Goal: Transaction & Acquisition: Download file/media

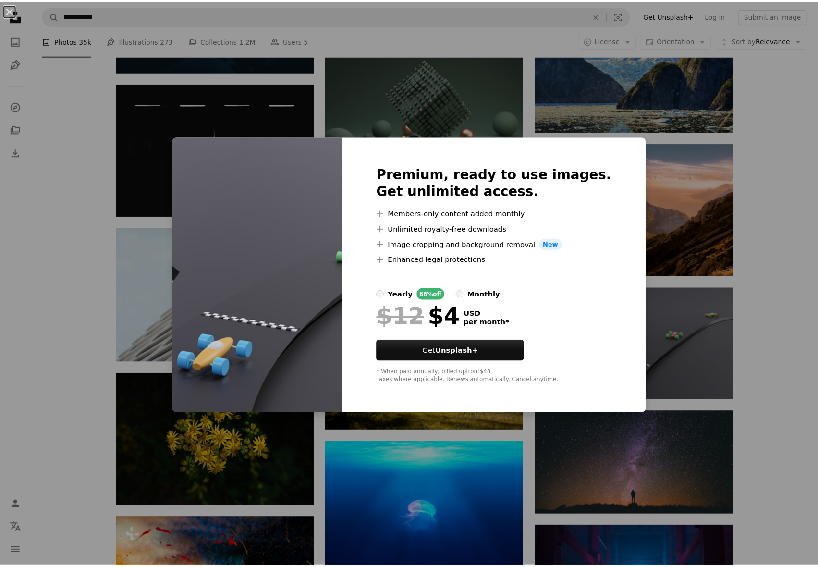
scroll to position [0, 255]
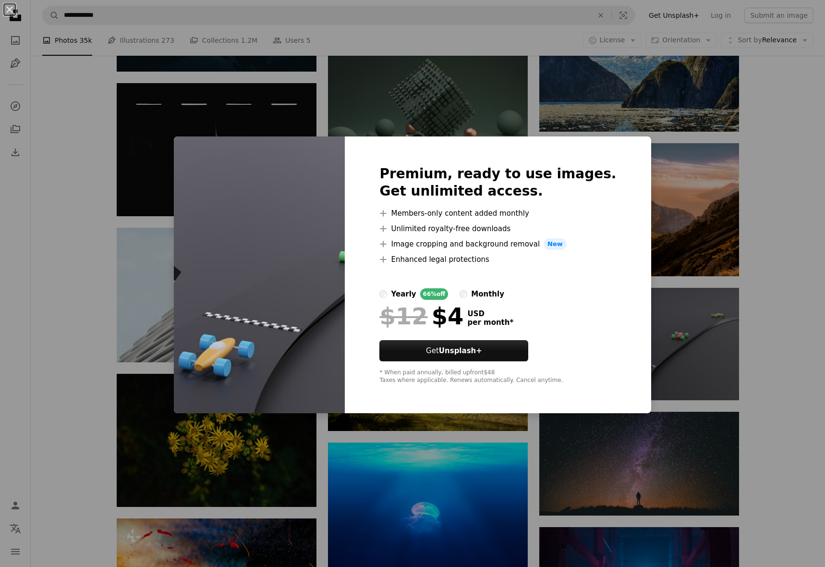
click at [555, 109] on div "An X shape Premium, ready to use images. Get unlimited access. A plus sign Memb…" at bounding box center [412, 283] width 825 height 567
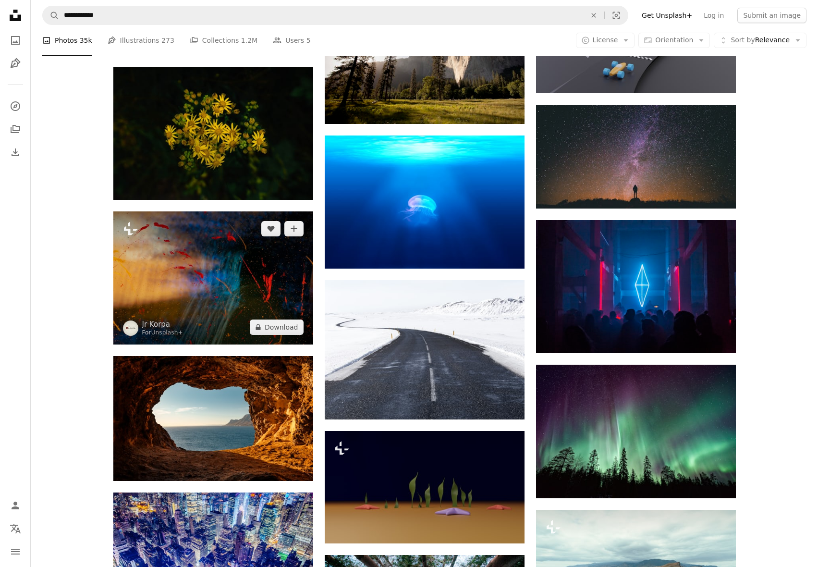
scroll to position [4582, 0]
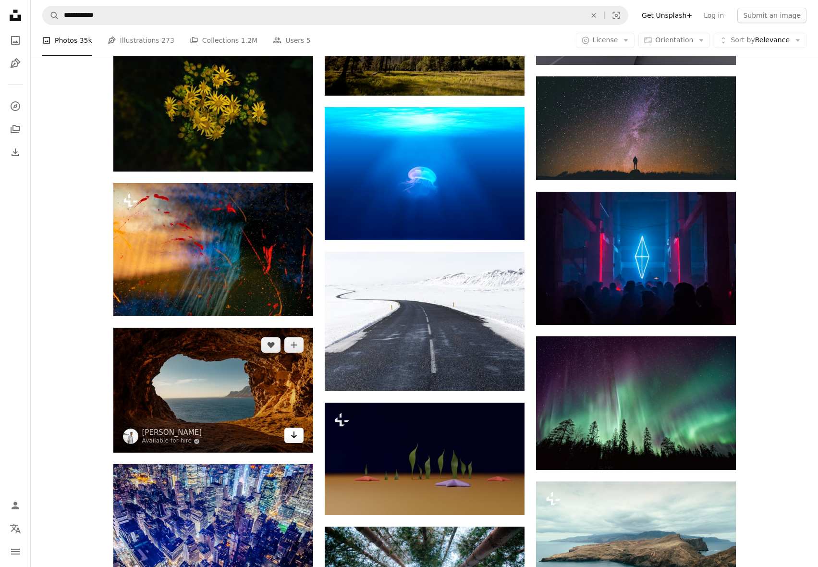
click at [291, 440] on icon "Arrow pointing down" at bounding box center [294, 435] width 8 height 12
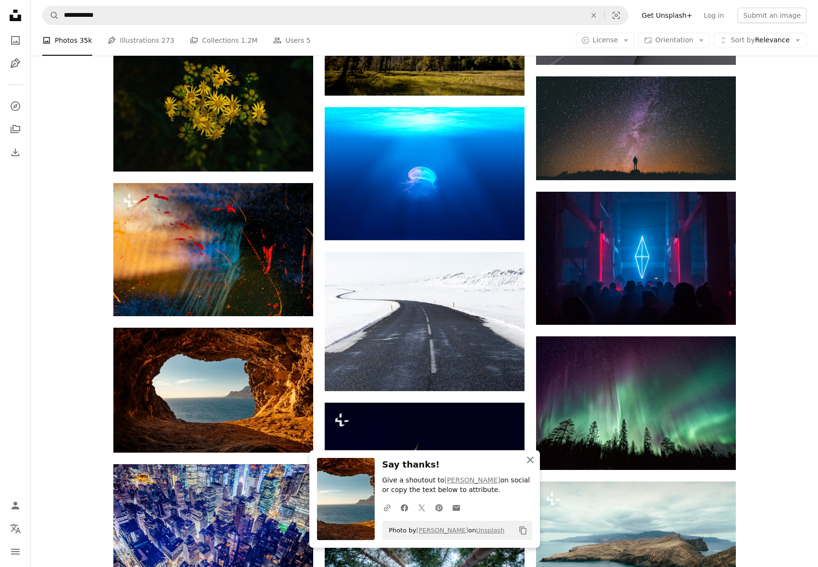
click at [528, 463] on icon "An X shape" at bounding box center [530, 460] width 12 height 12
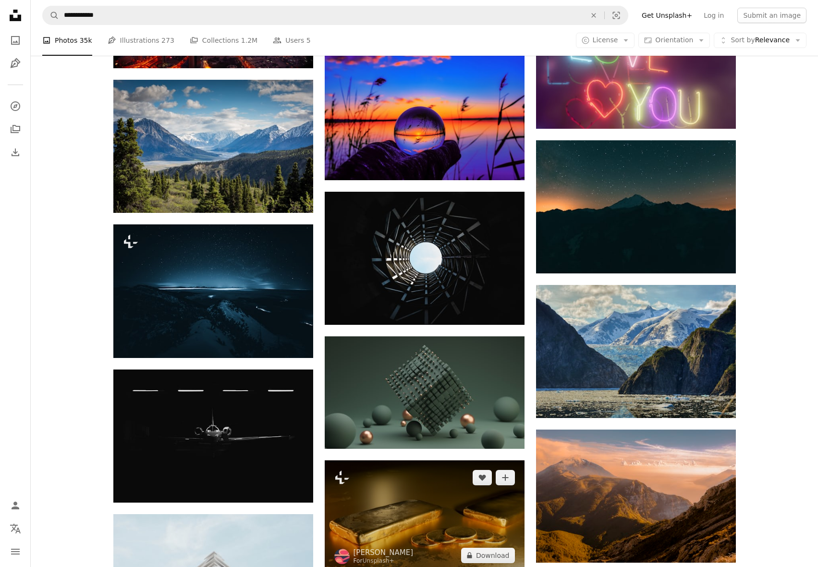
scroll to position [4006, 0]
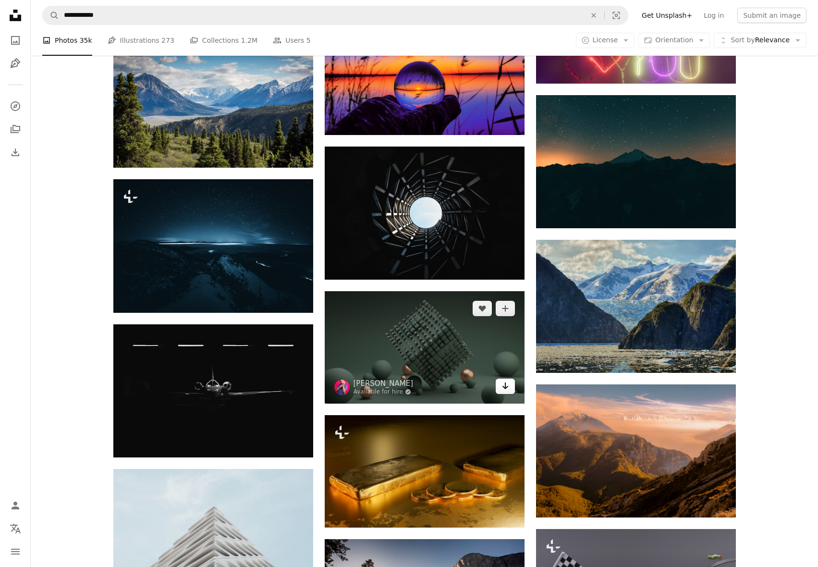
click at [507, 386] on icon "Download" at bounding box center [505, 385] width 6 height 7
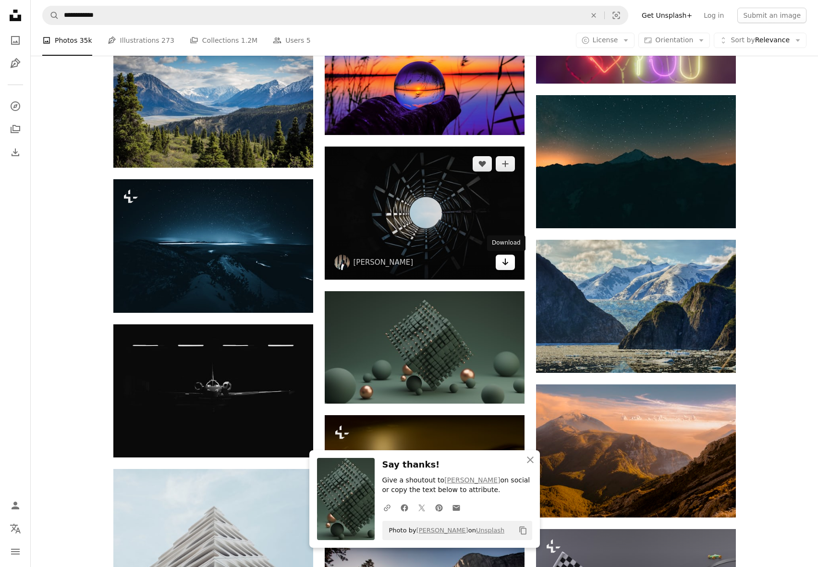
click at [505, 266] on icon "Arrow pointing down" at bounding box center [505, 262] width 8 height 12
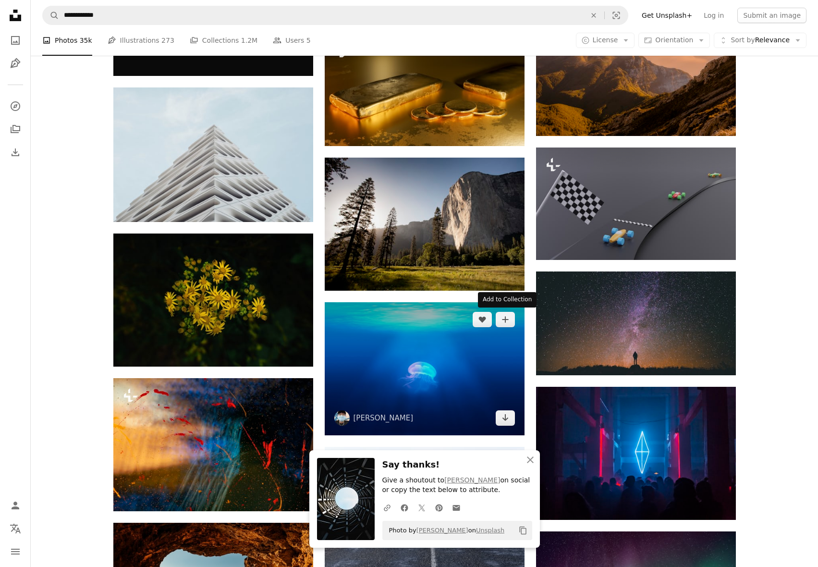
scroll to position [4390, 0]
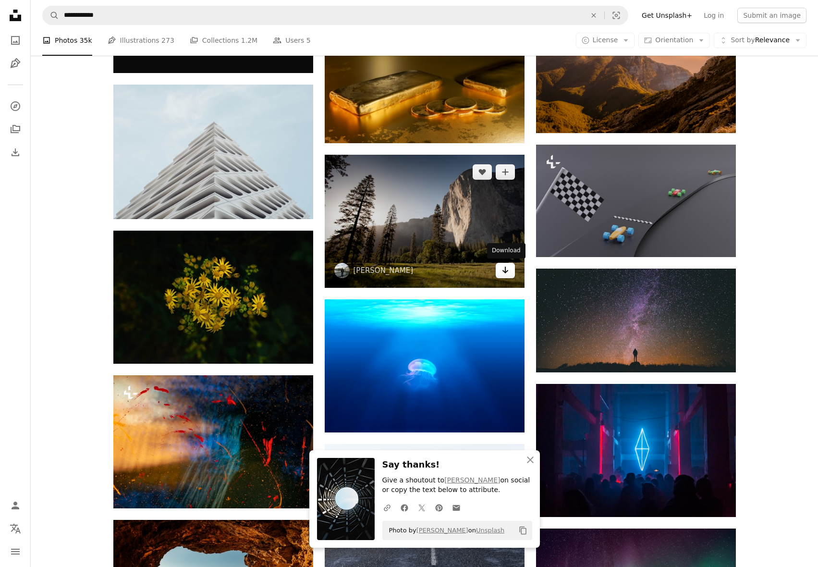
click at [505, 271] on icon "Download" at bounding box center [505, 270] width 6 height 7
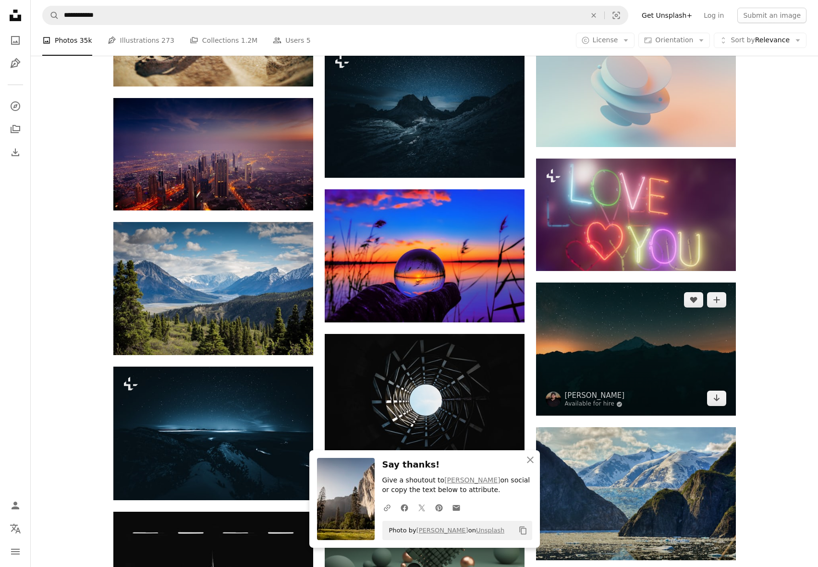
scroll to position [3718, 0]
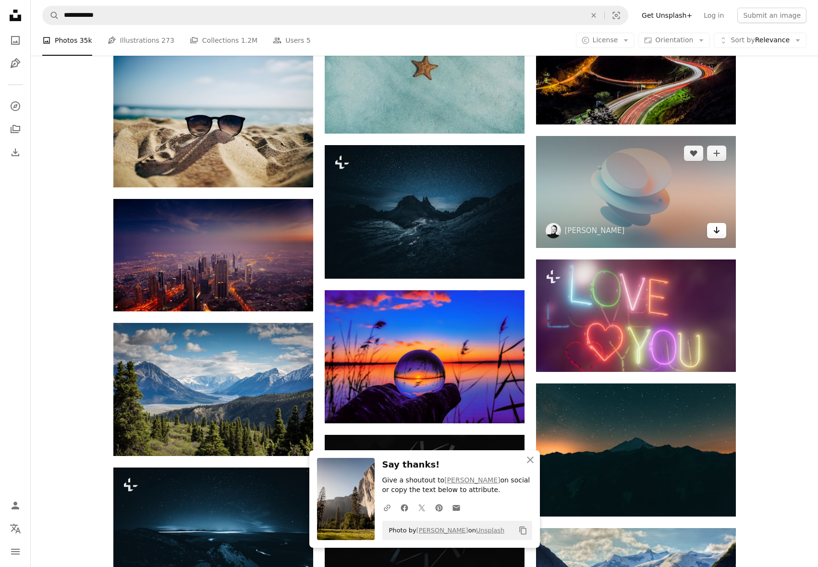
click at [715, 228] on icon "Arrow pointing down" at bounding box center [717, 230] width 8 height 12
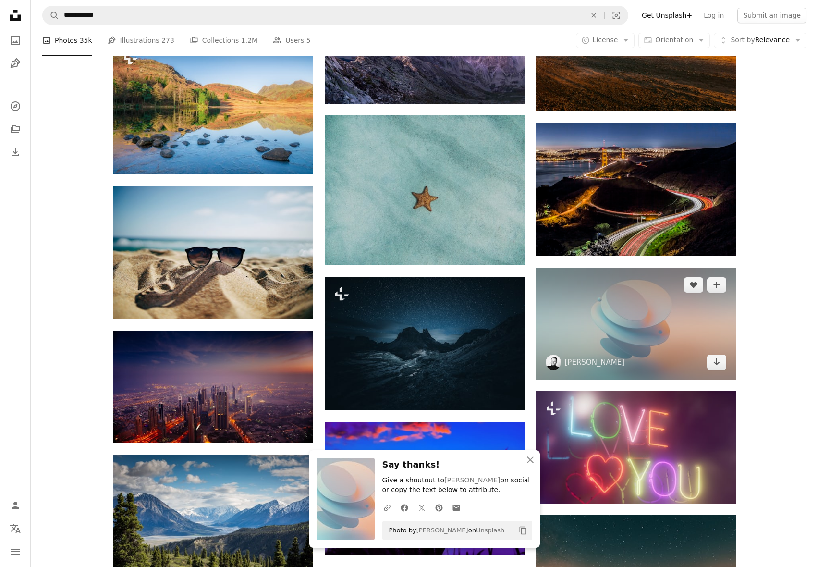
scroll to position [3574, 0]
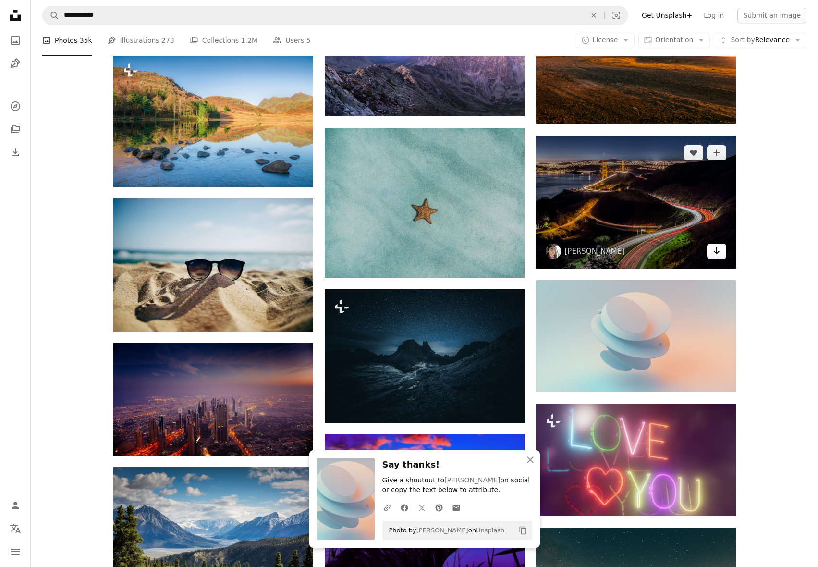
click at [713, 254] on icon "Arrow pointing down" at bounding box center [717, 251] width 8 height 12
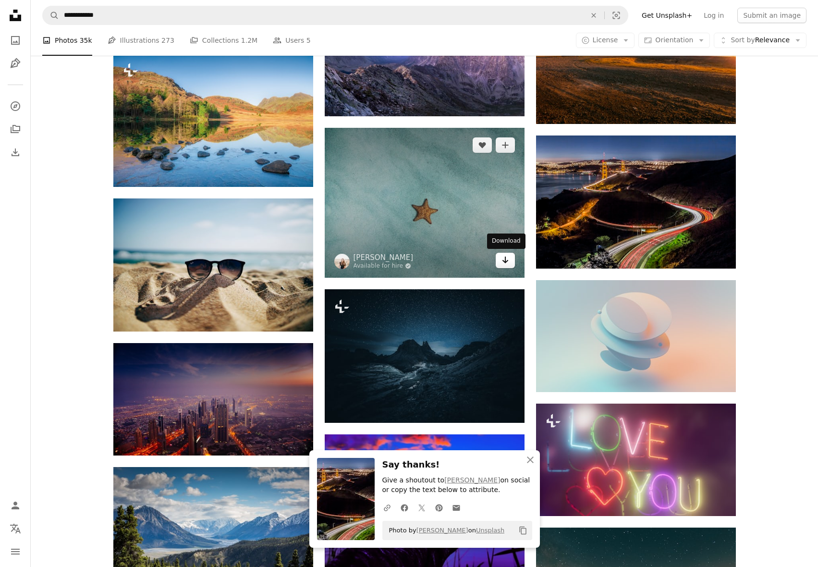
click at [507, 264] on icon "Arrow pointing down" at bounding box center [505, 260] width 8 height 12
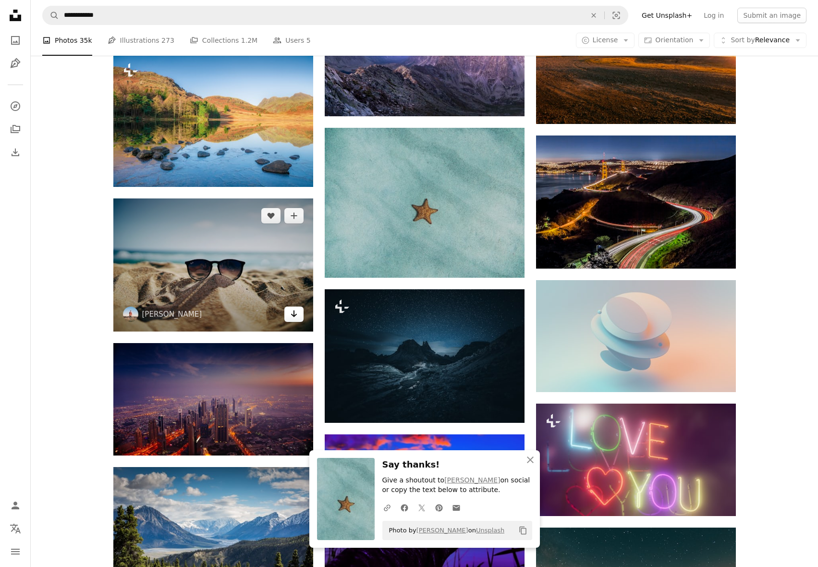
click at [291, 314] on icon "Download" at bounding box center [294, 313] width 6 height 7
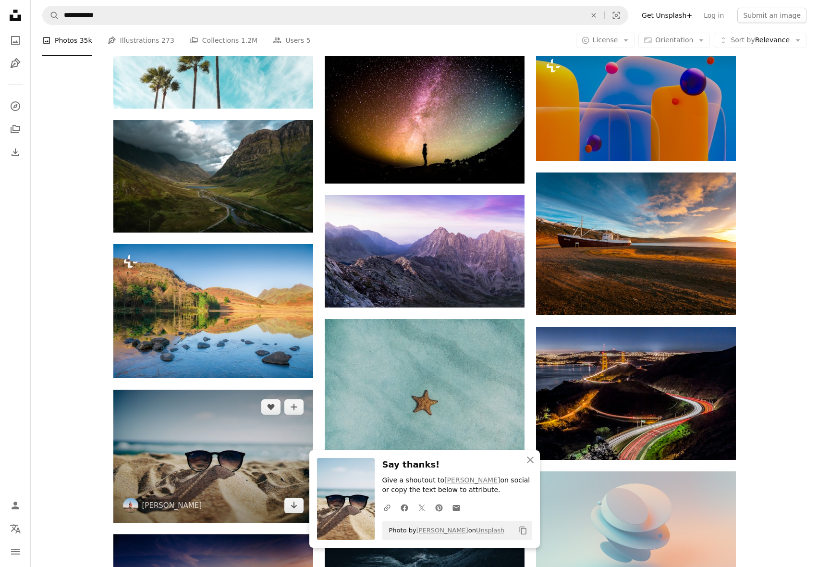
scroll to position [3382, 0]
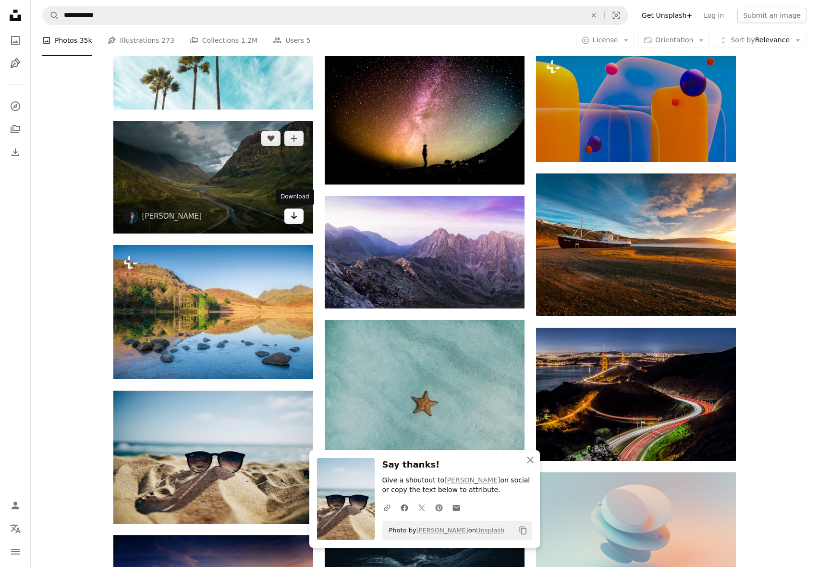
click at [296, 218] on icon "Arrow pointing down" at bounding box center [294, 216] width 8 height 12
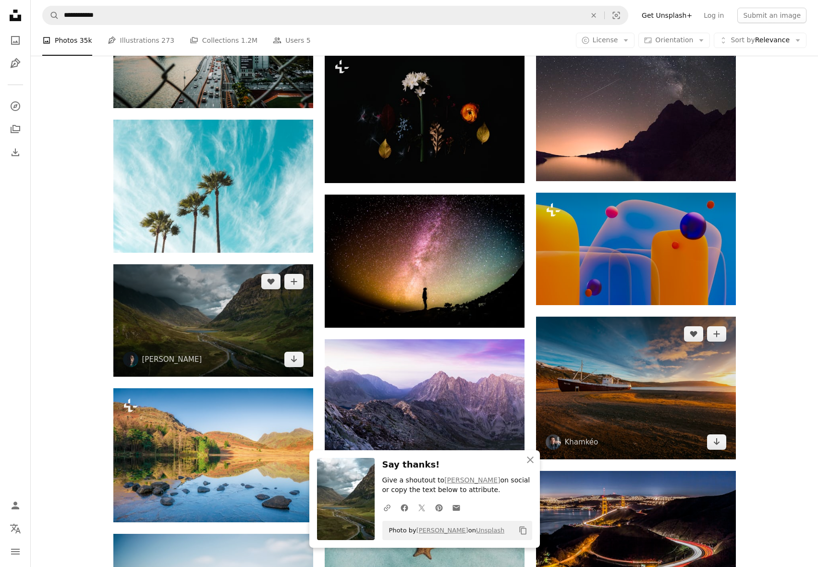
scroll to position [3238, 0]
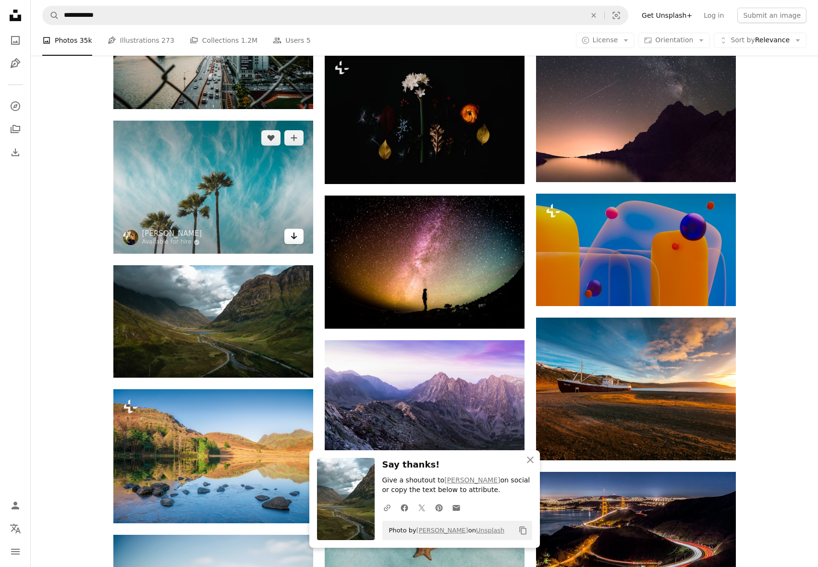
click at [296, 240] on icon "Arrow pointing down" at bounding box center [294, 236] width 8 height 12
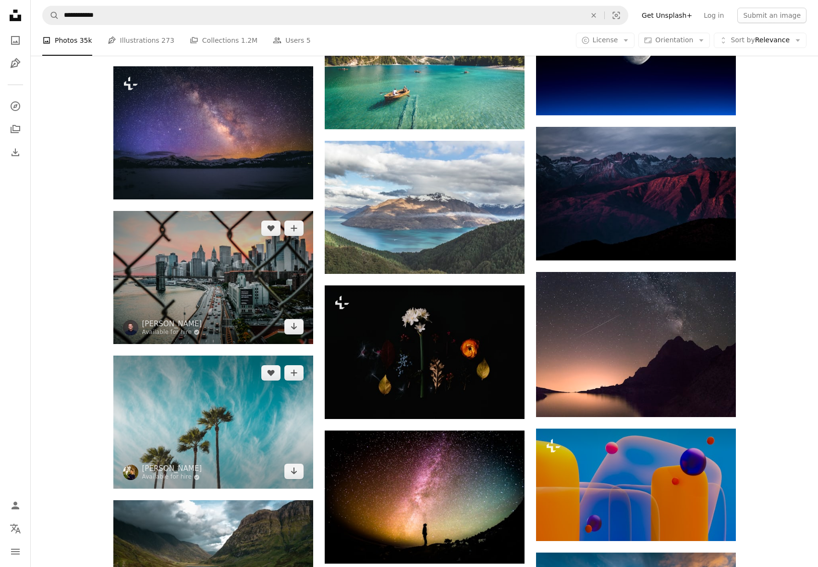
scroll to position [2998, 0]
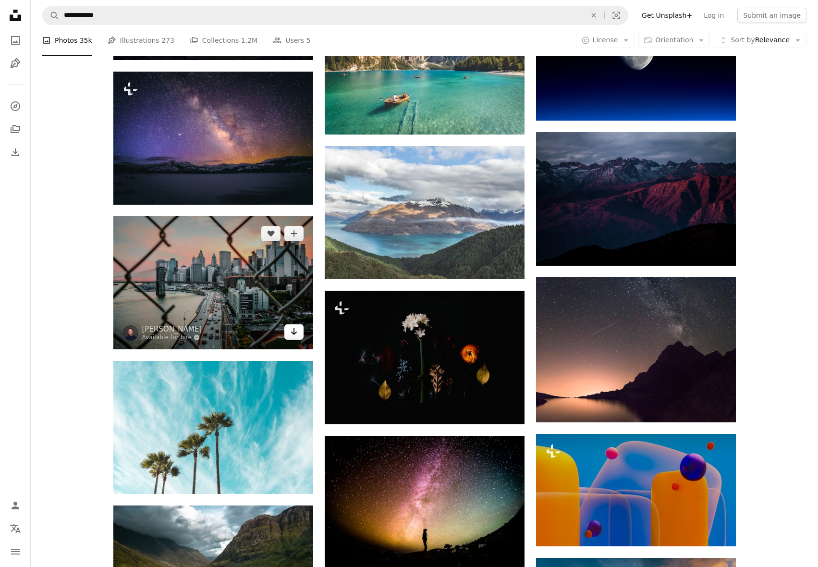
click at [293, 333] on icon "Download" at bounding box center [294, 331] width 6 height 7
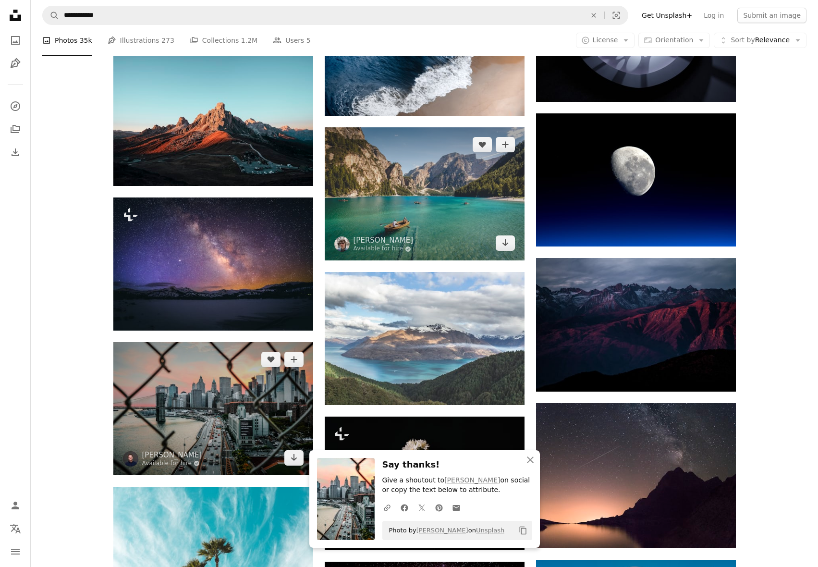
scroll to position [2854, 0]
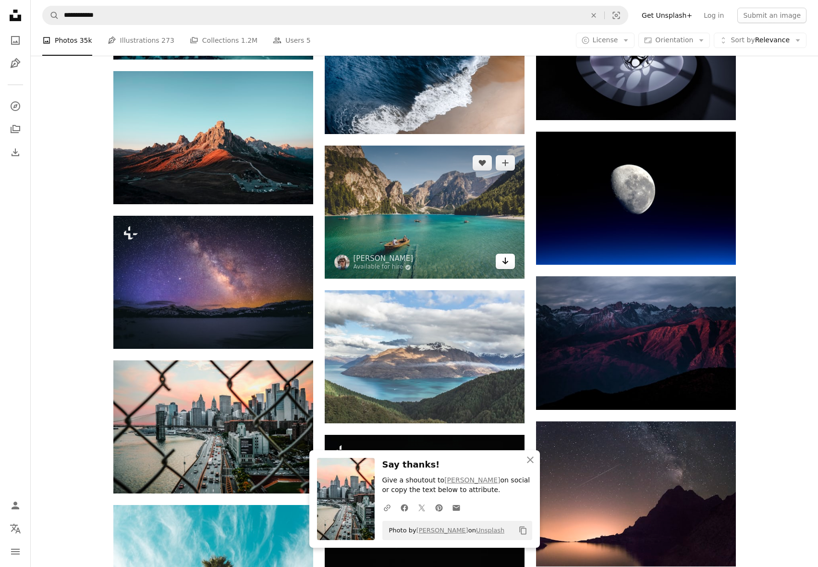
click at [502, 262] on icon "Arrow pointing down" at bounding box center [505, 261] width 8 height 12
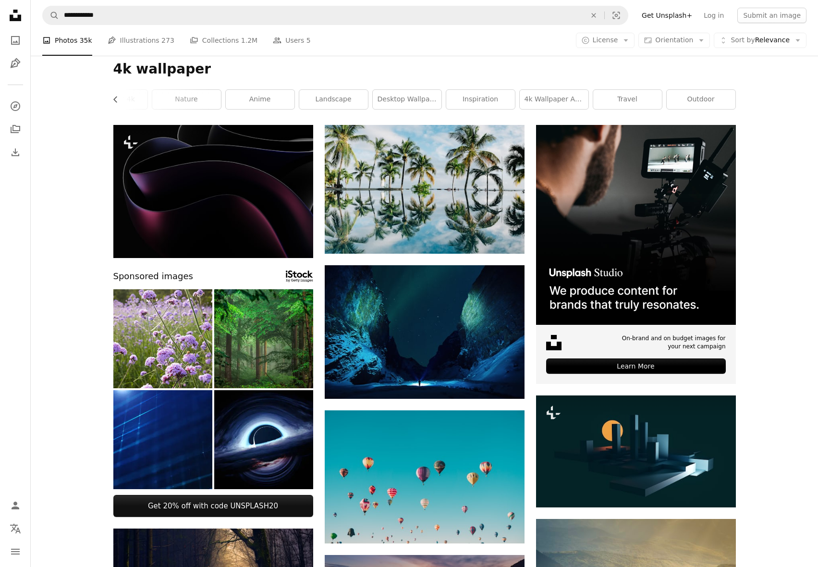
scroll to position [0, 0]
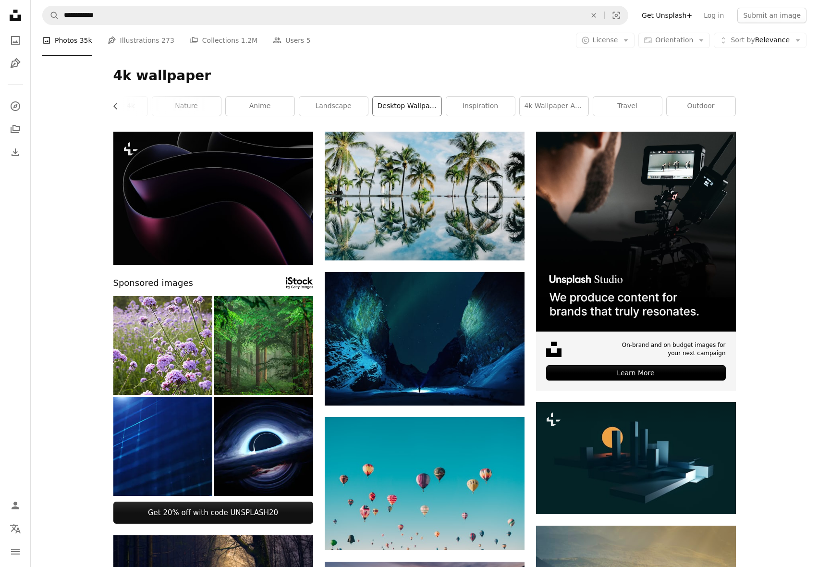
click at [419, 107] on link "desktop wallpaper" at bounding box center [407, 106] width 69 height 19
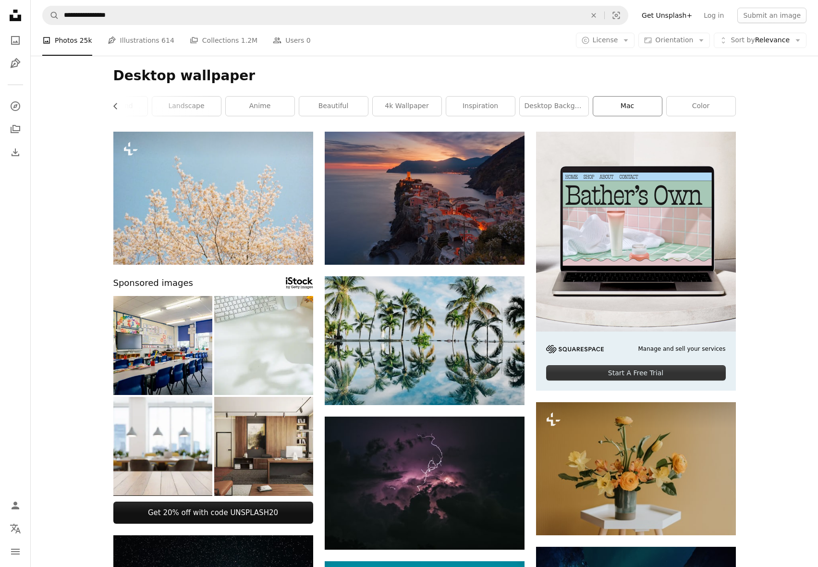
click at [638, 106] on link "mac" at bounding box center [627, 106] width 69 height 19
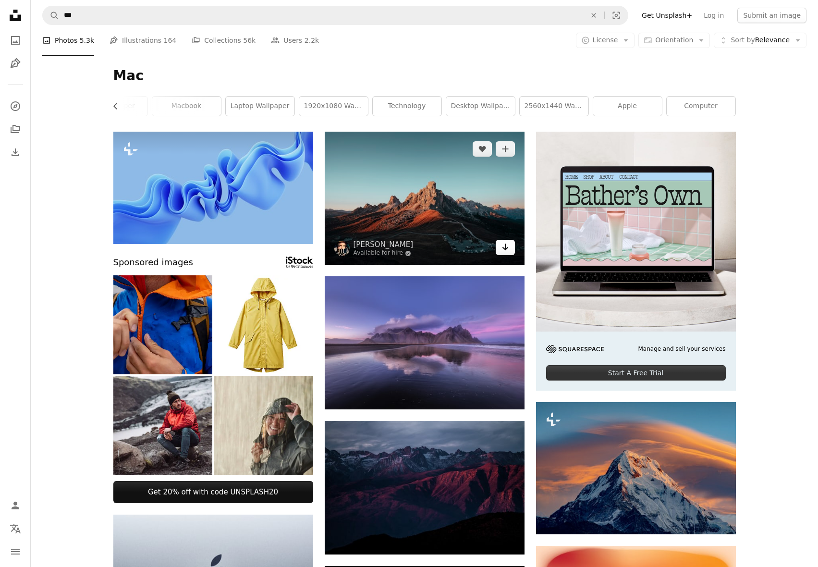
click at [505, 246] on icon "Download" at bounding box center [505, 246] width 6 height 7
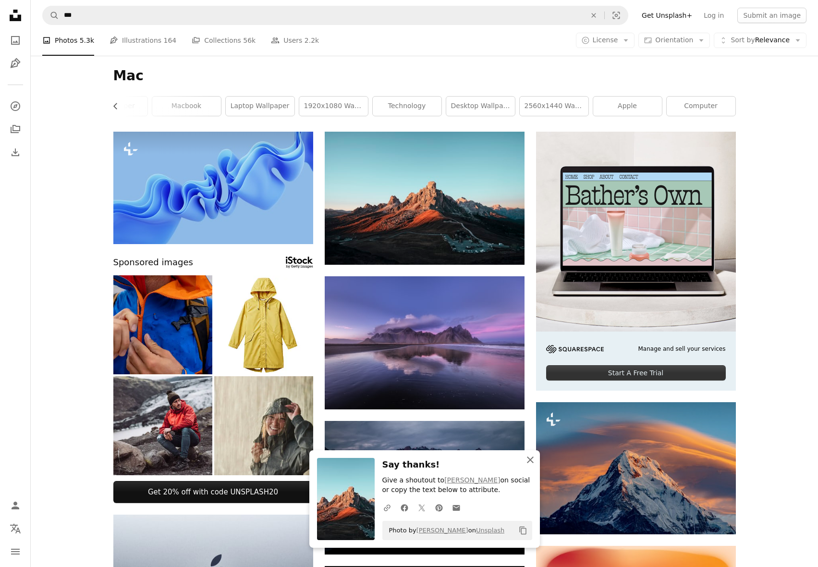
click at [529, 460] on icon "button" at bounding box center [530, 459] width 7 height 7
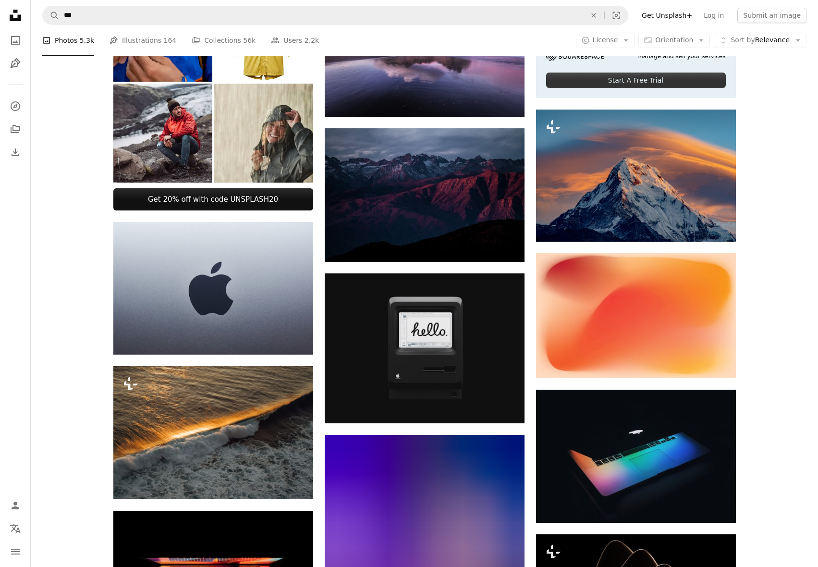
scroll to position [432, 0]
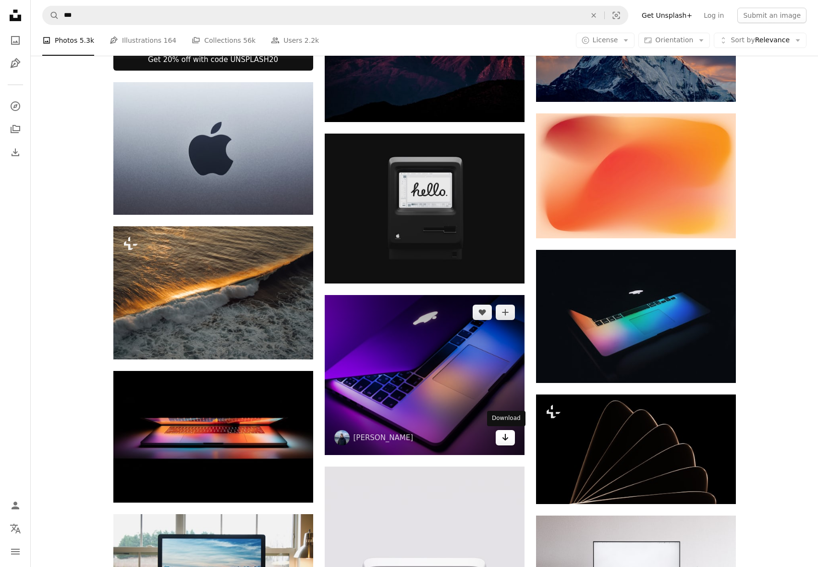
click at [502, 439] on icon "Arrow pointing down" at bounding box center [505, 437] width 8 height 12
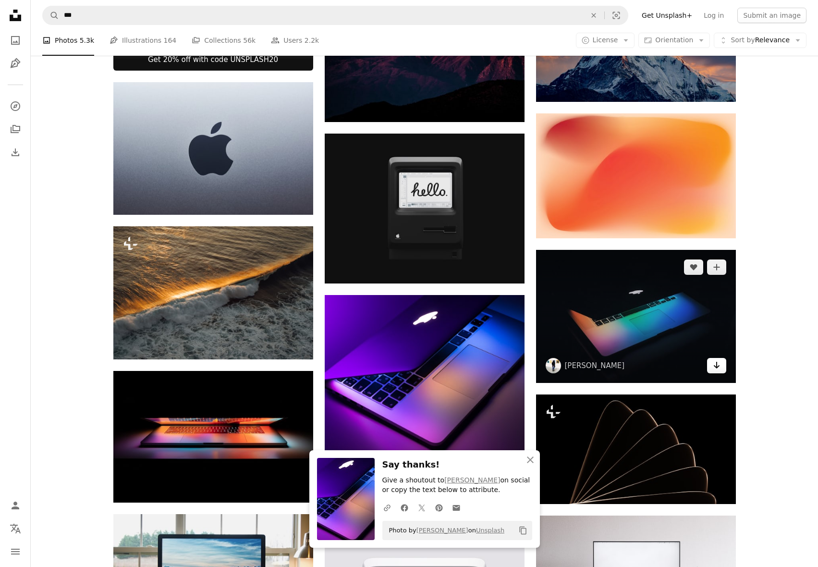
click at [715, 369] on icon "Arrow pointing down" at bounding box center [717, 365] width 8 height 12
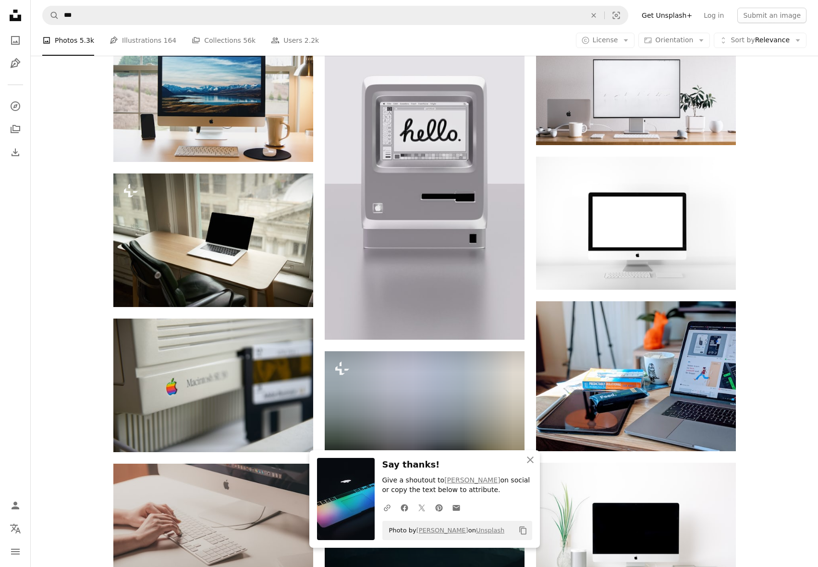
scroll to position [1104, 0]
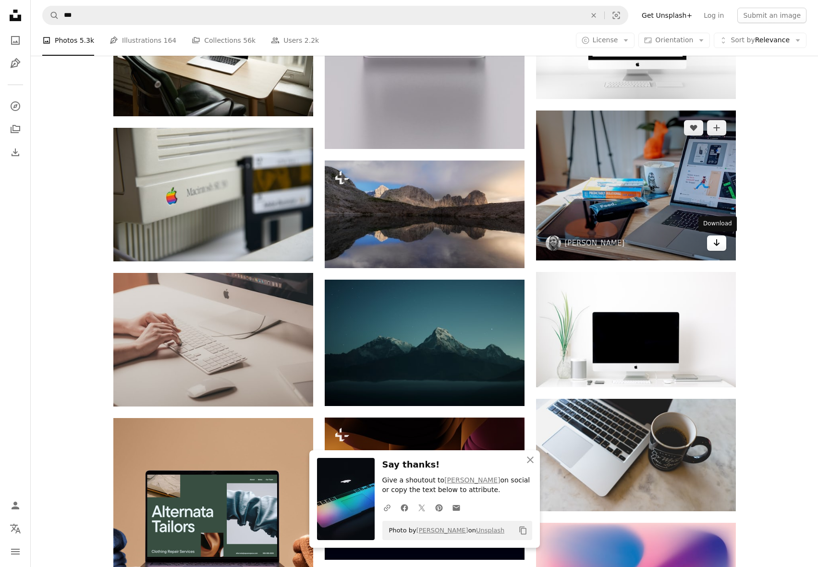
click at [716, 245] on icon "Download" at bounding box center [716, 242] width 6 height 7
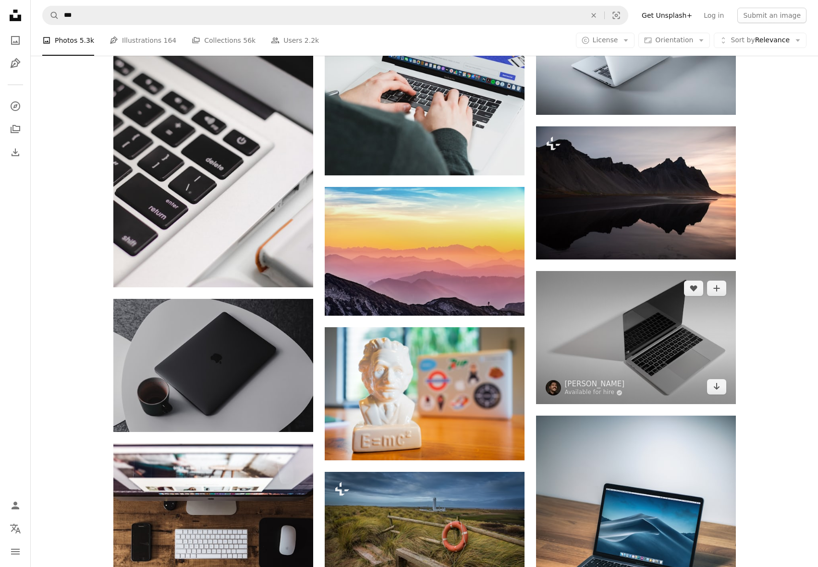
scroll to position [3409, 0]
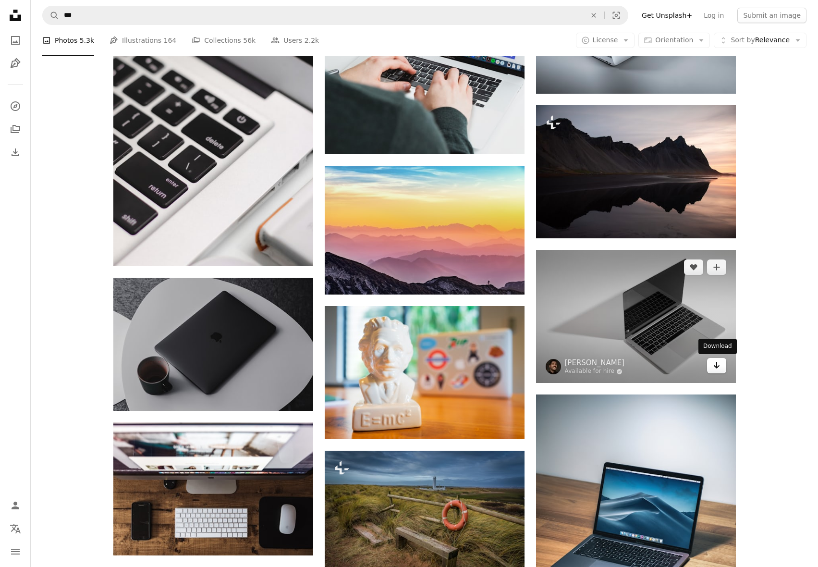
click at [715, 369] on icon "Arrow pointing down" at bounding box center [717, 365] width 8 height 12
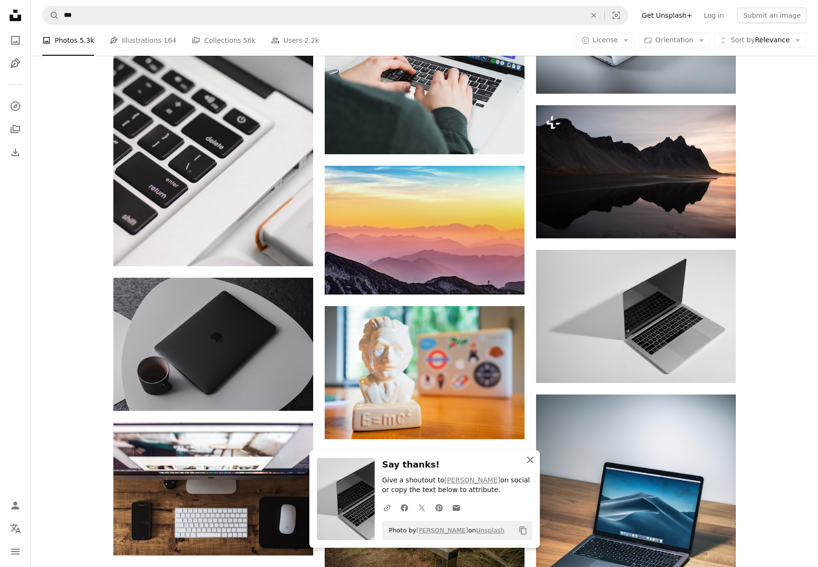
click at [529, 459] on icon "button" at bounding box center [530, 459] width 7 height 7
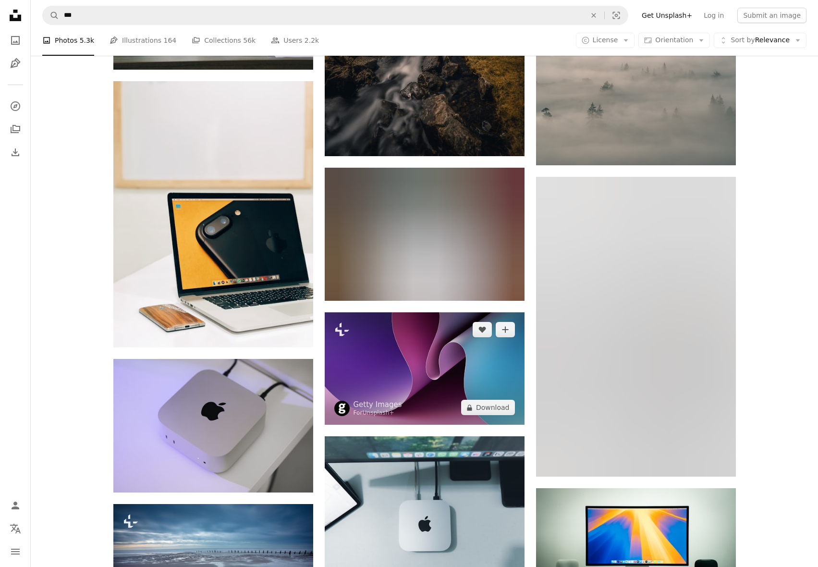
scroll to position [9508, 0]
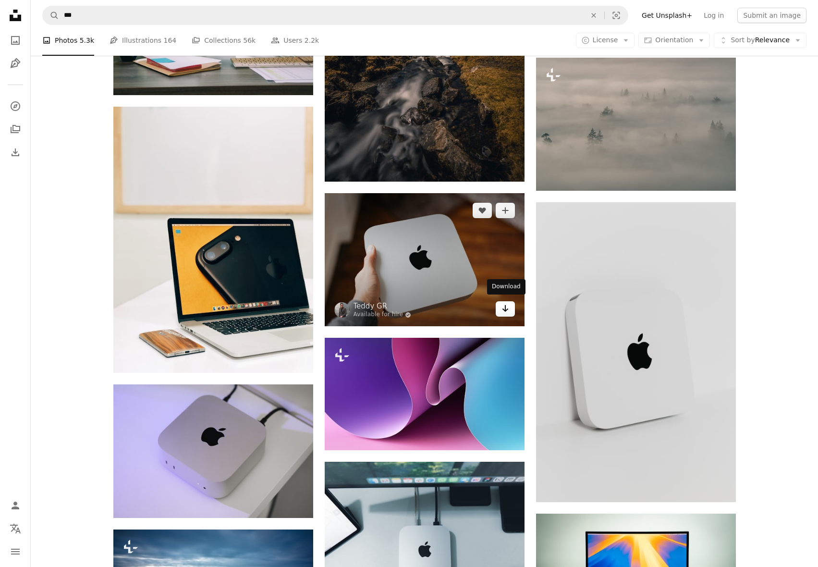
click at [505, 311] on icon "Arrow pointing down" at bounding box center [505, 309] width 8 height 12
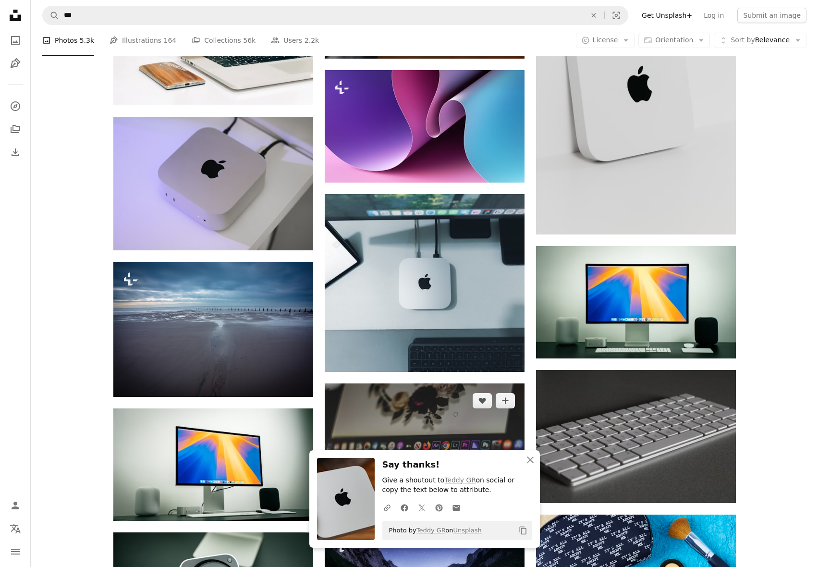
scroll to position [9796, 0]
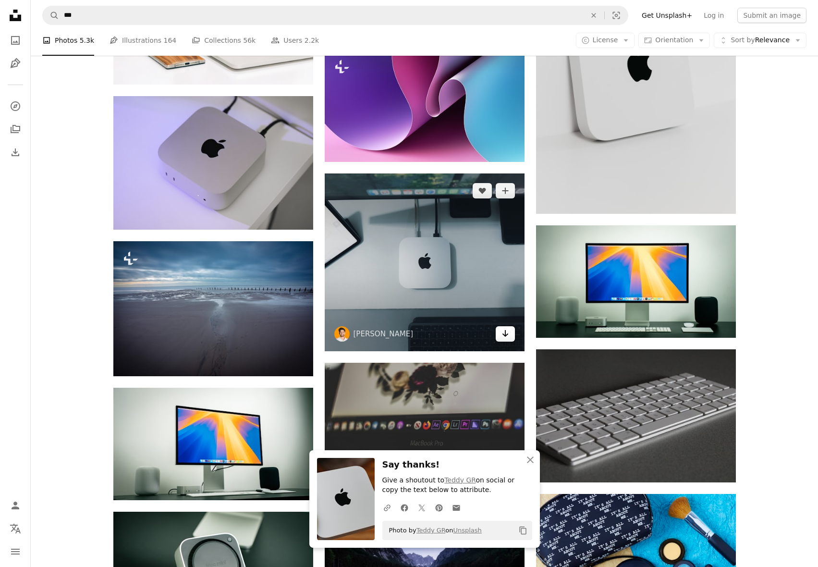
click at [506, 331] on icon "Arrow pointing down" at bounding box center [505, 333] width 8 height 12
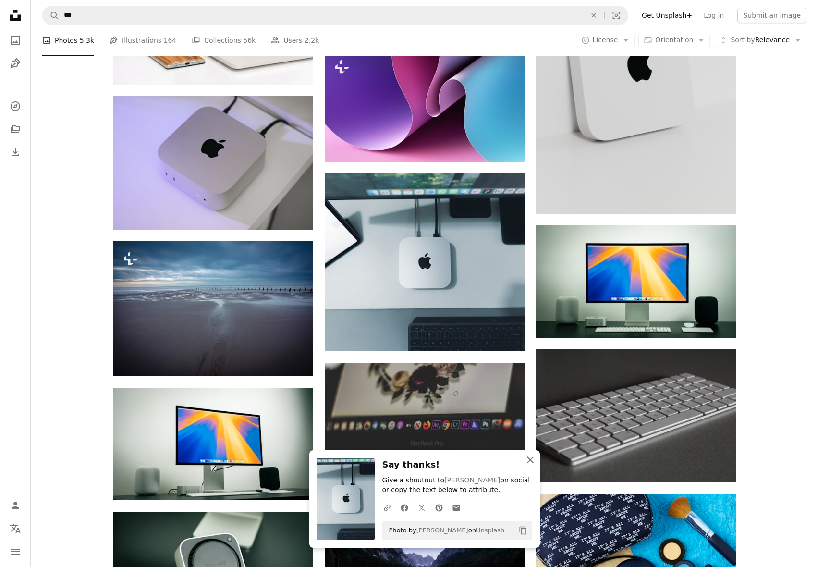
click at [530, 460] on icon "button" at bounding box center [530, 459] width 7 height 7
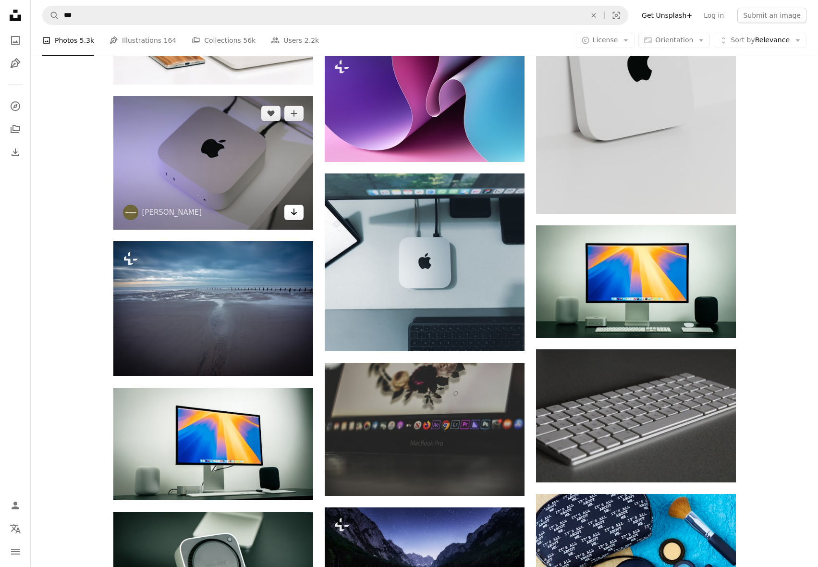
click at [294, 212] on icon "Download" at bounding box center [294, 211] width 6 height 7
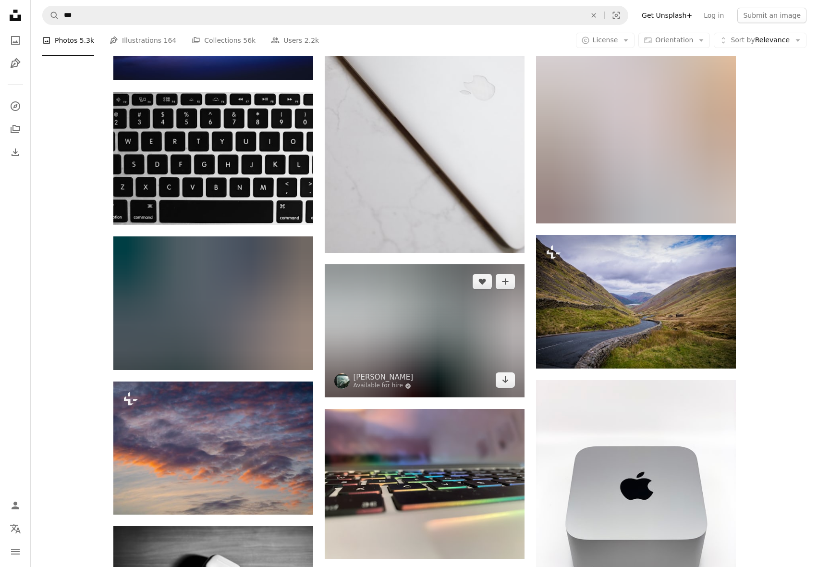
scroll to position [11381, 0]
